Goal: Task Accomplishment & Management: Use online tool/utility

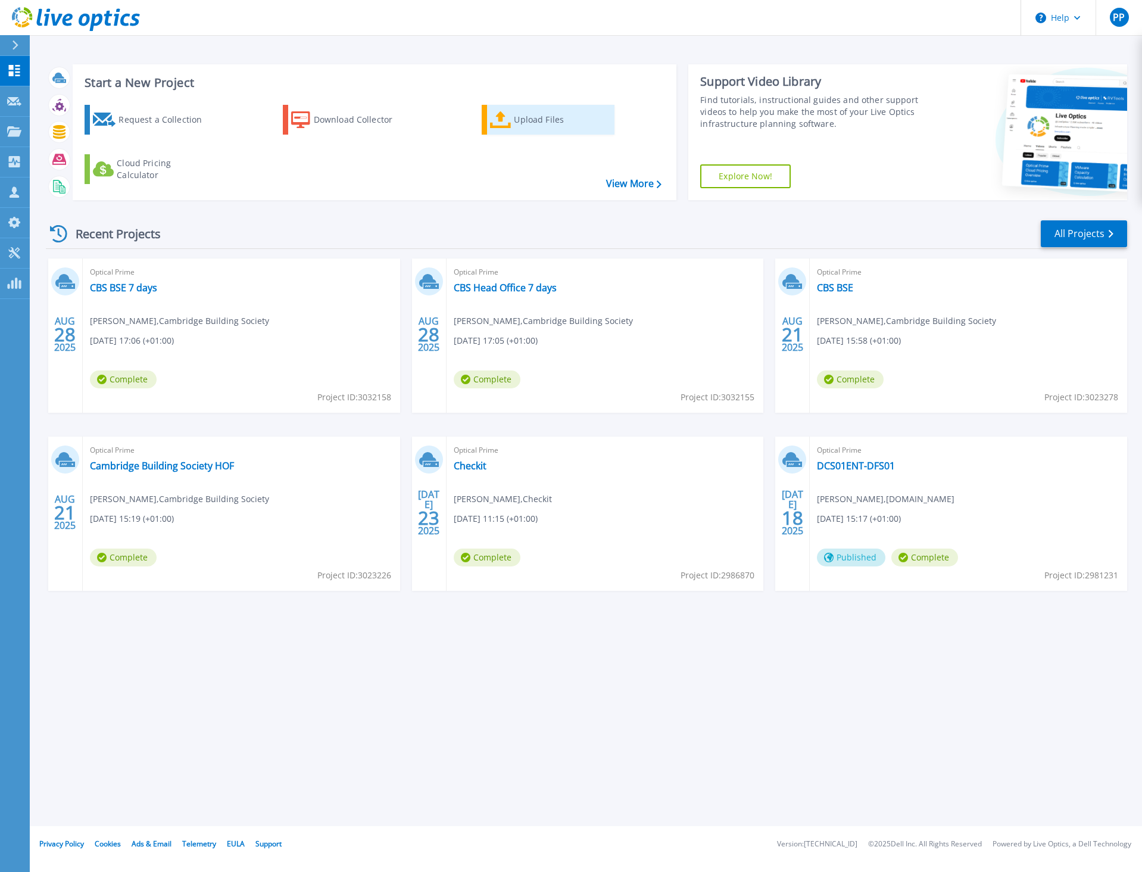
click at [551, 123] on div "Upload Files" at bounding box center [561, 120] width 95 height 24
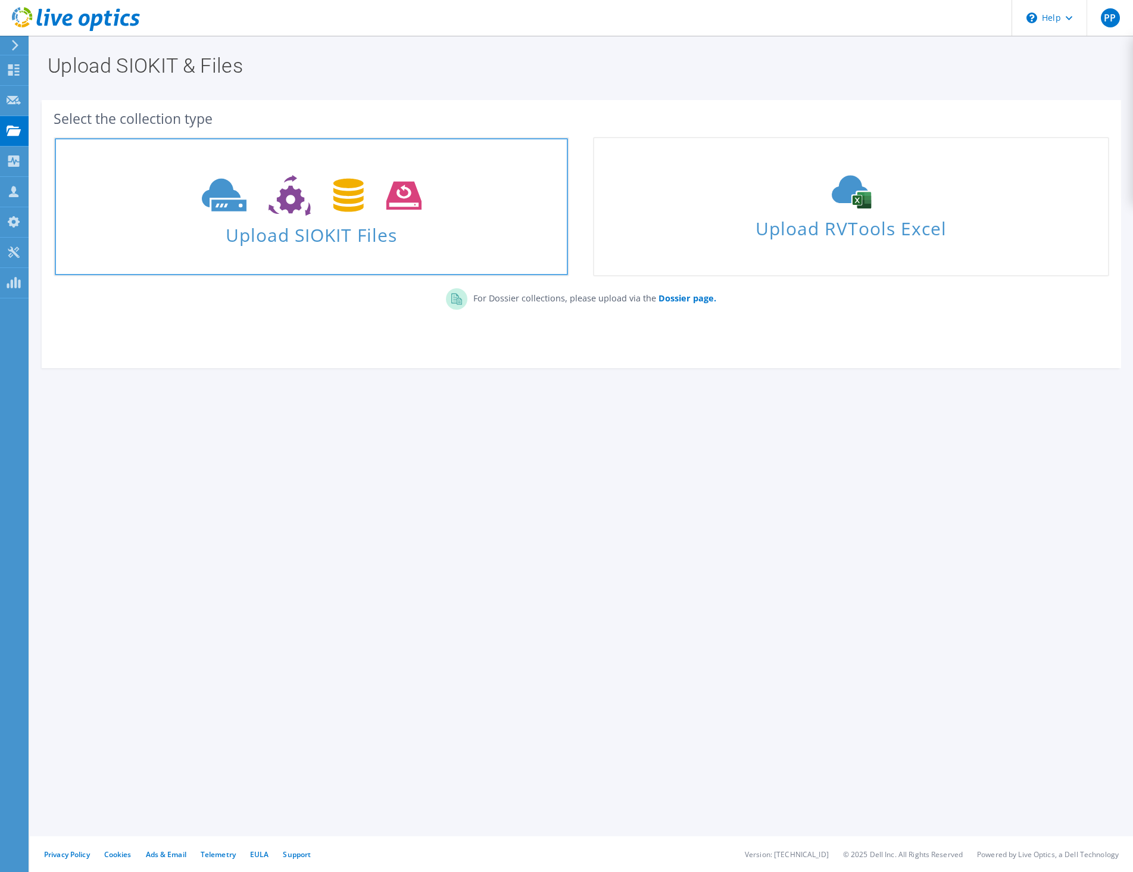
click at [389, 232] on span "Upload SIOKIT Files" at bounding box center [311, 232] width 513 height 26
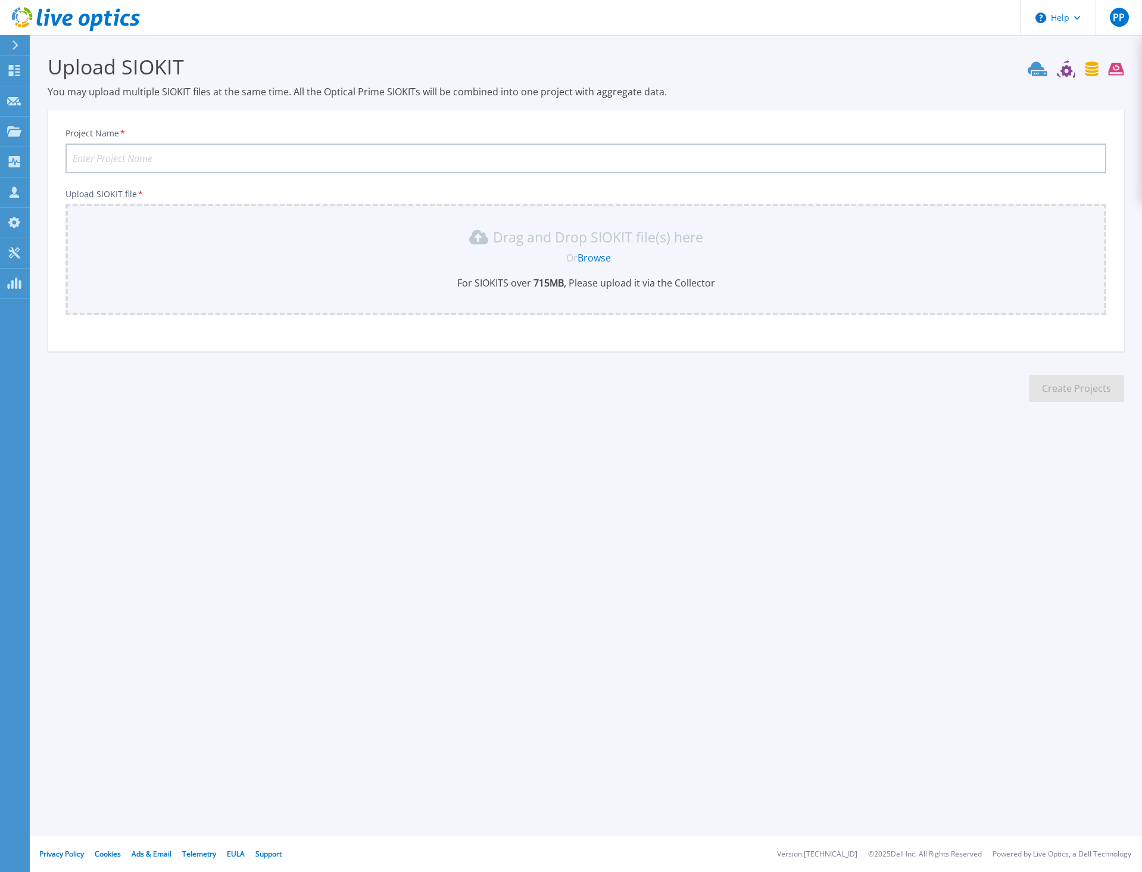
click at [839, 163] on input "Project Name *" at bounding box center [586, 159] width 1041 height 30
type input "Fresca [DATE]"
click at [599, 257] on link "Browse" at bounding box center [594, 257] width 33 height 13
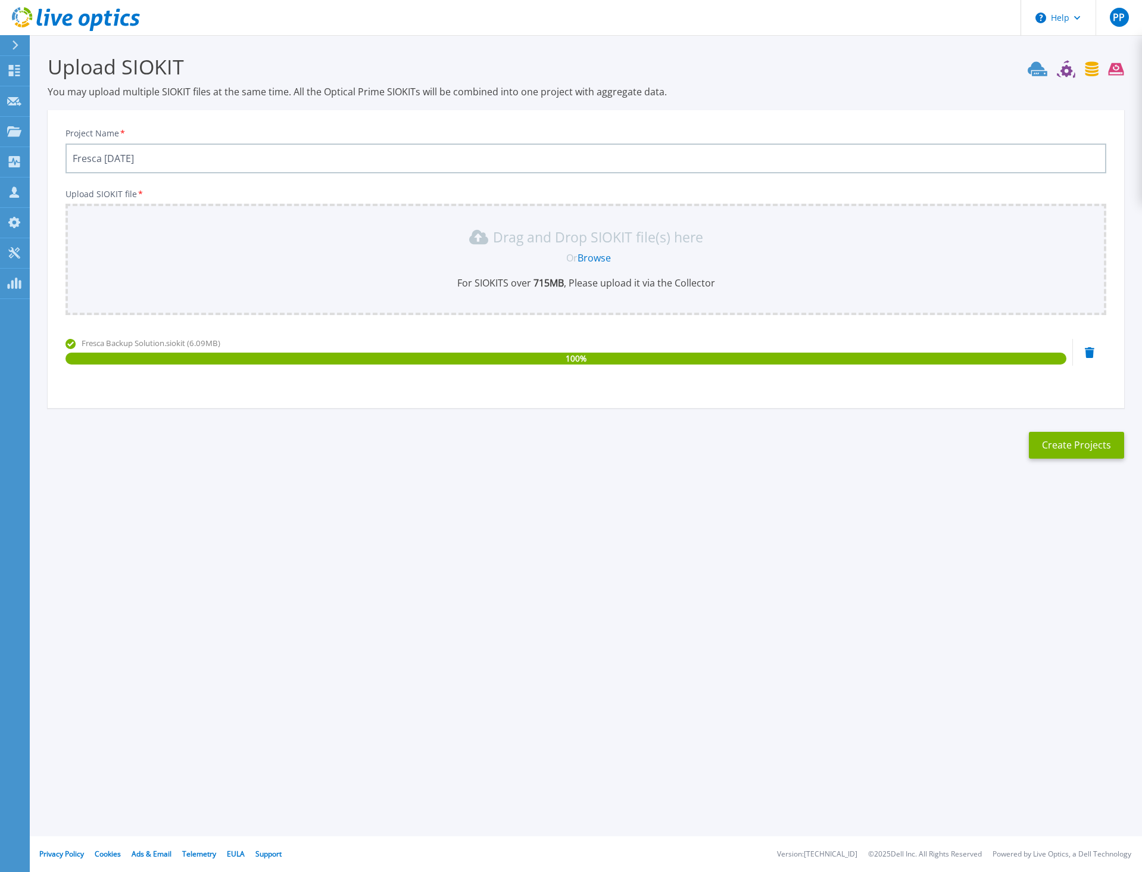
click at [1055, 463] on section "Upload SIOKIT You may upload multiple SIOKIT files at the same time. All the Op…" at bounding box center [586, 260] width 1112 height 450
click at [1059, 452] on button "Create Projects" at bounding box center [1076, 445] width 95 height 27
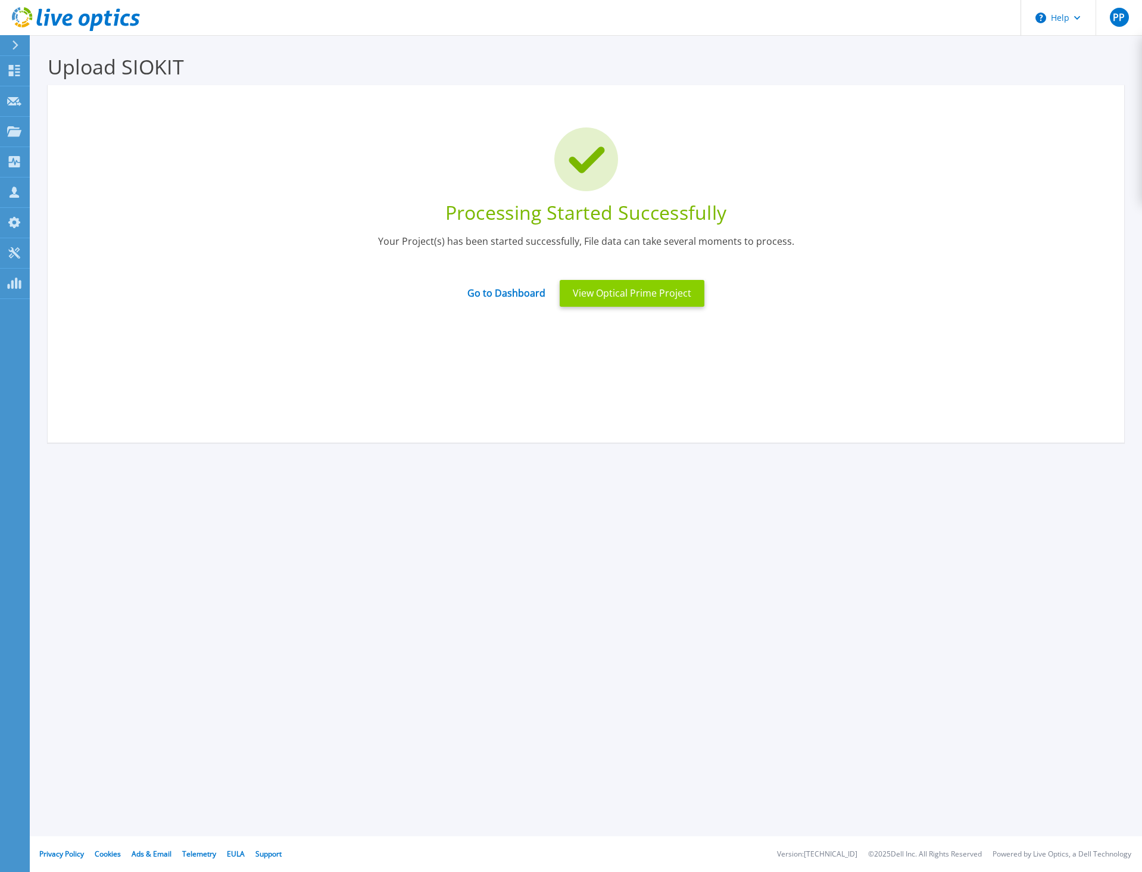
click at [608, 293] on button "View Optical Prime Project" at bounding box center [632, 293] width 145 height 27
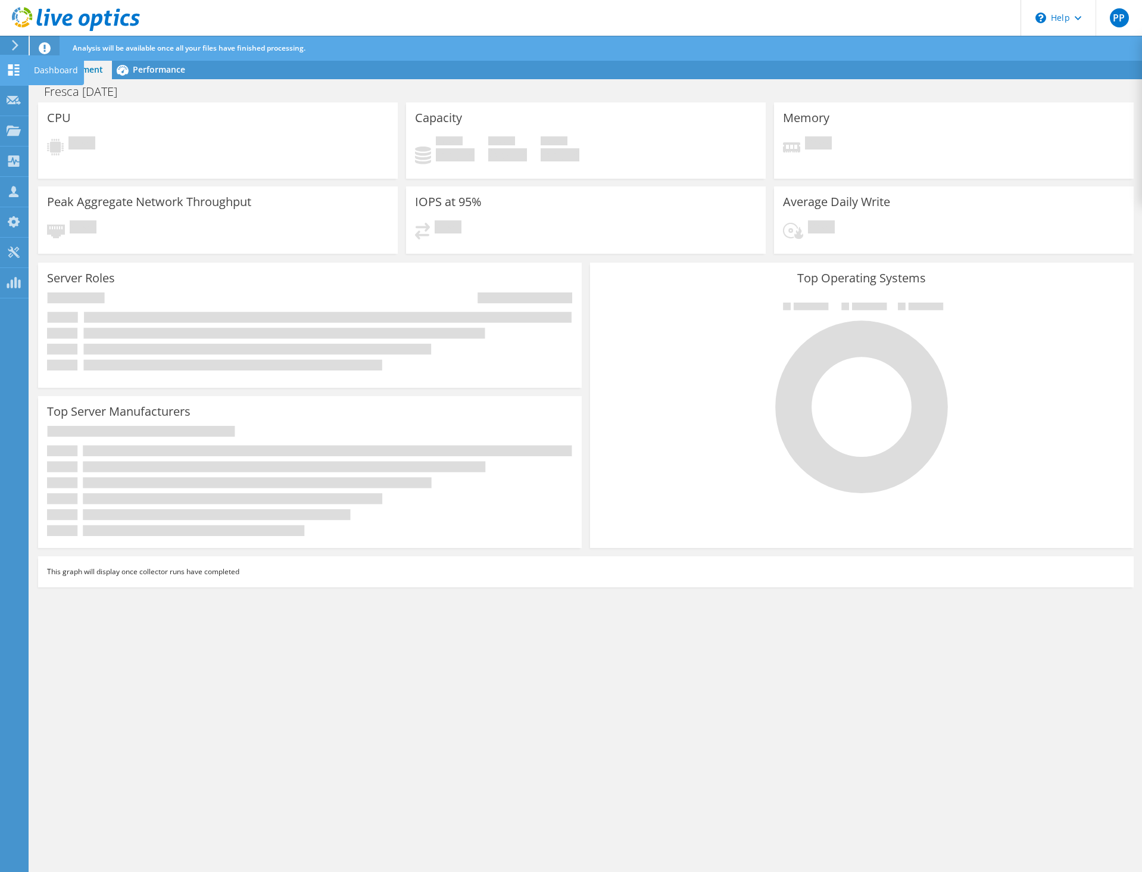
click at [17, 69] on icon at bounding box center [14, 69] width 14 height 11
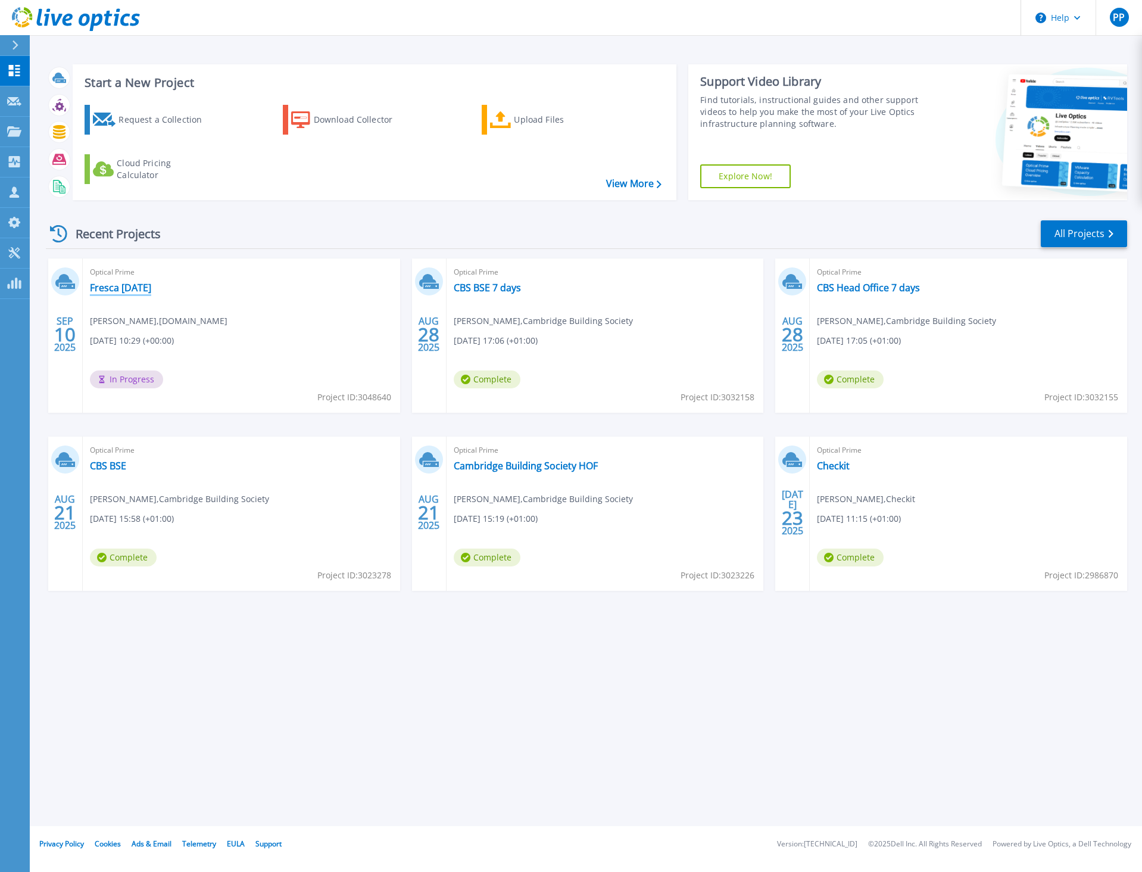
click at [124, 288] on link "Fresca [DATE]" at bounding box center [120, 288] width 61 height 12
